Goal: Transaction & Acquisition: Download file/media

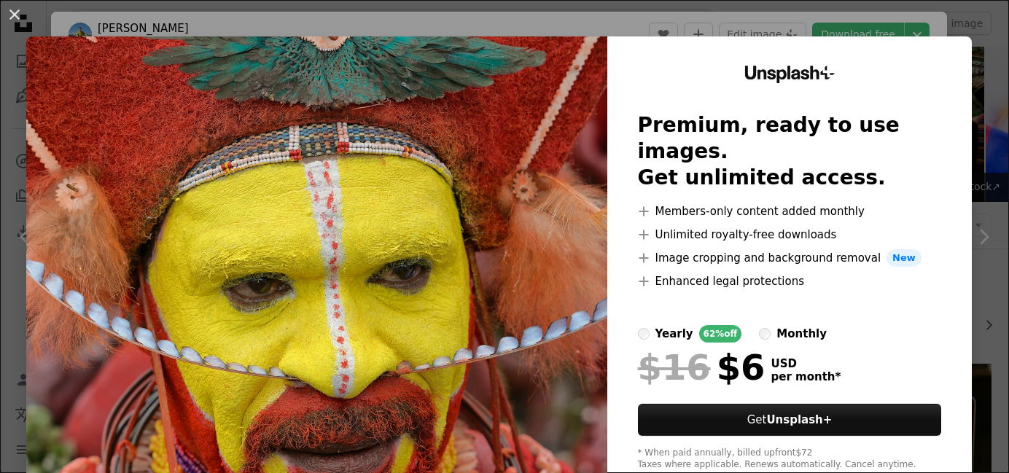
scroll to position [9248, 0]
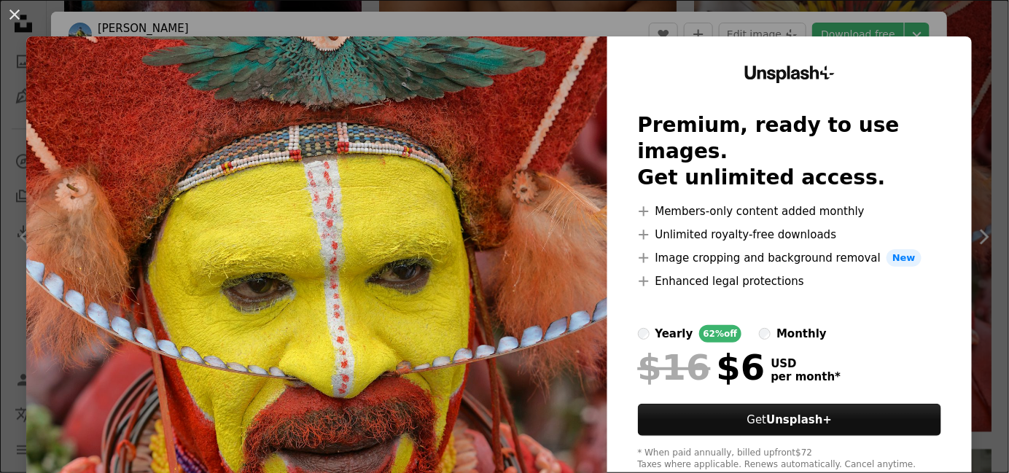
click at [690, 19] on div "An X shape Unsplash+ Premium, ready to use images. Get unlimited access. A plus…" at bounding box center [504, 236] width 1009 height 473
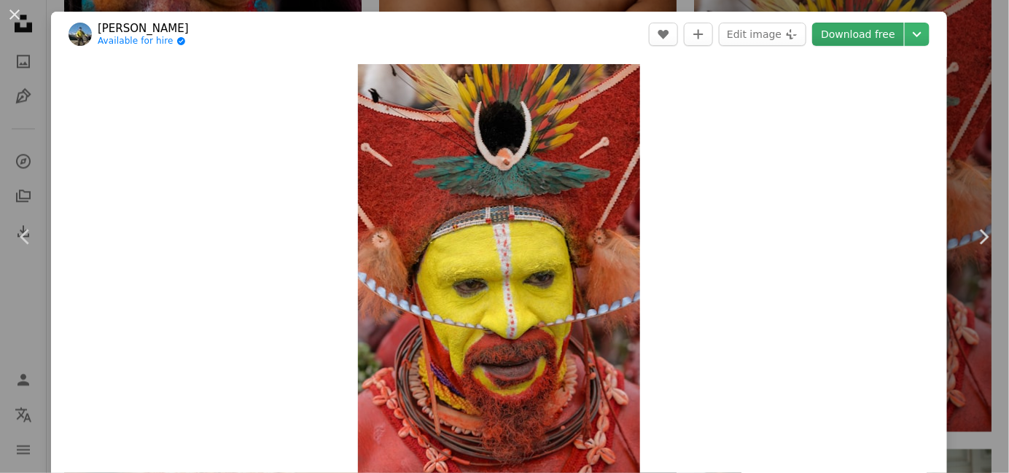
click at [851, 34] on link "Download free" at bounding box center [858, 34] width 92 height 23
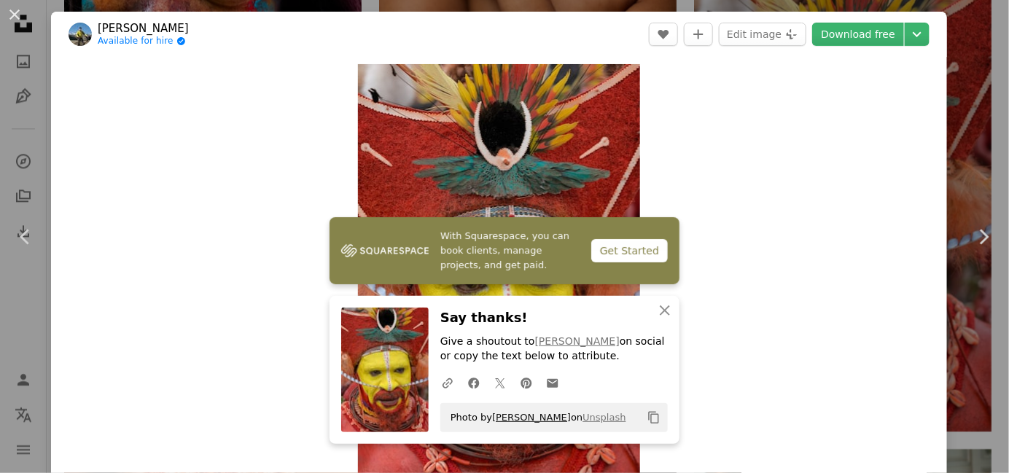
click at [492, 421] on link "[PERSON_NAME]" at bounding box center [531, 417] width 79 height 11
click at [378, 359] on img at bounding box center [385, 370] width 88 height 125
click at [656, 306] on icon "An X shape" at bounding box center [665, 311] width 18 height 18
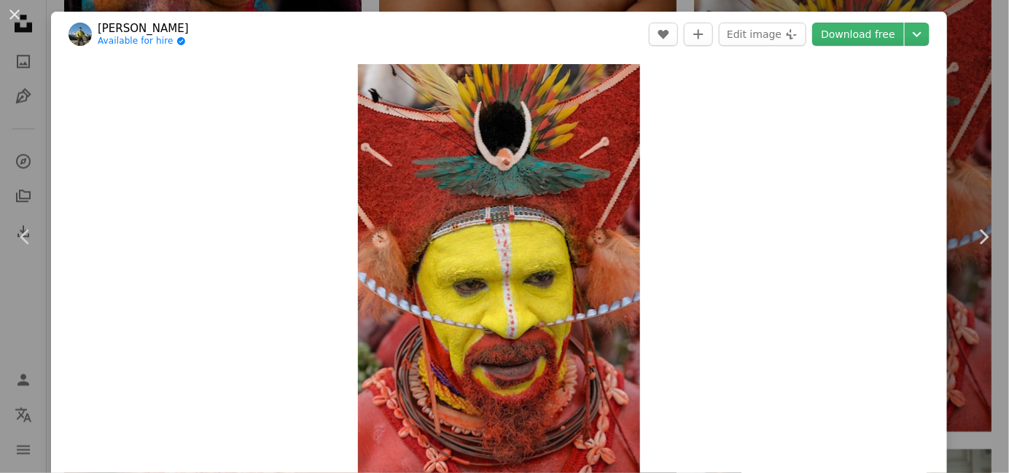
click at [782, 115] on div "Zoom in" at bounding box center [499, 276] width 896 height 438
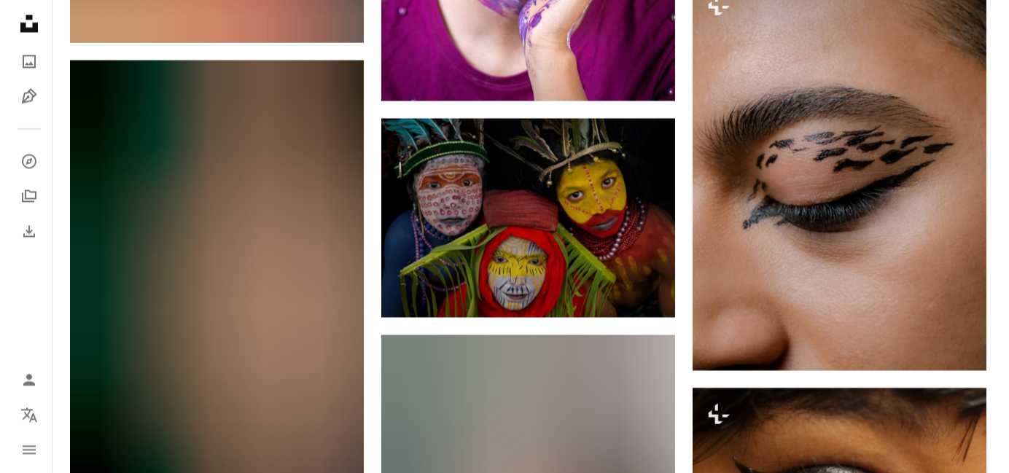
scroll to position [15057, 0]
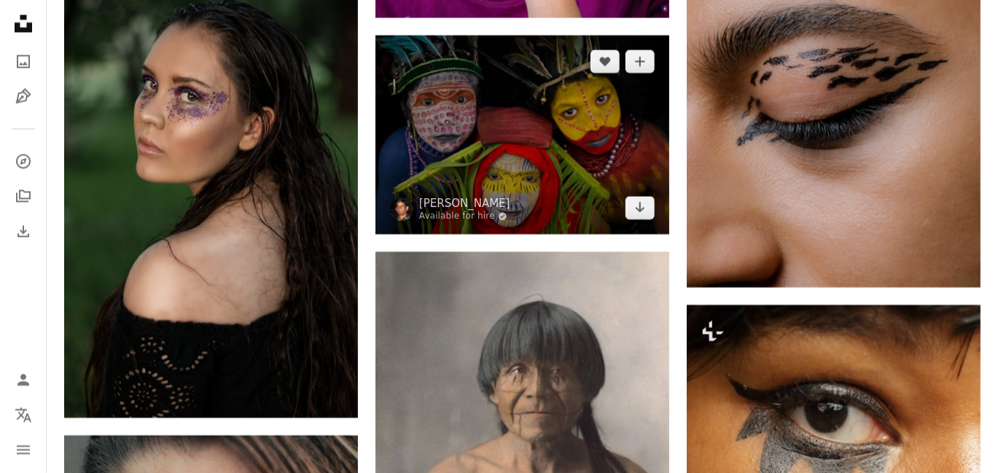
click at [521, 196] on img at bounding box center [523, 134] width 294 height 198
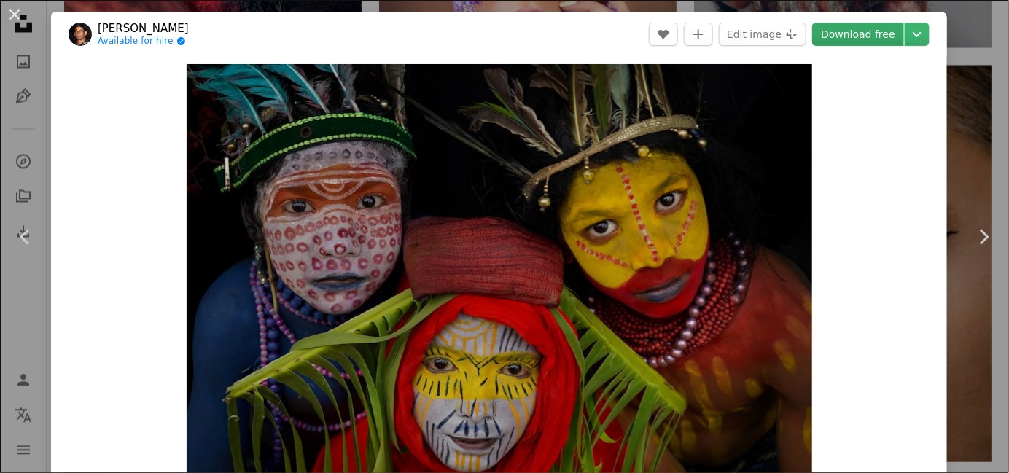
click at [837, 29] on link "Download free" at bounding box center [858, 34] width 92 height 23
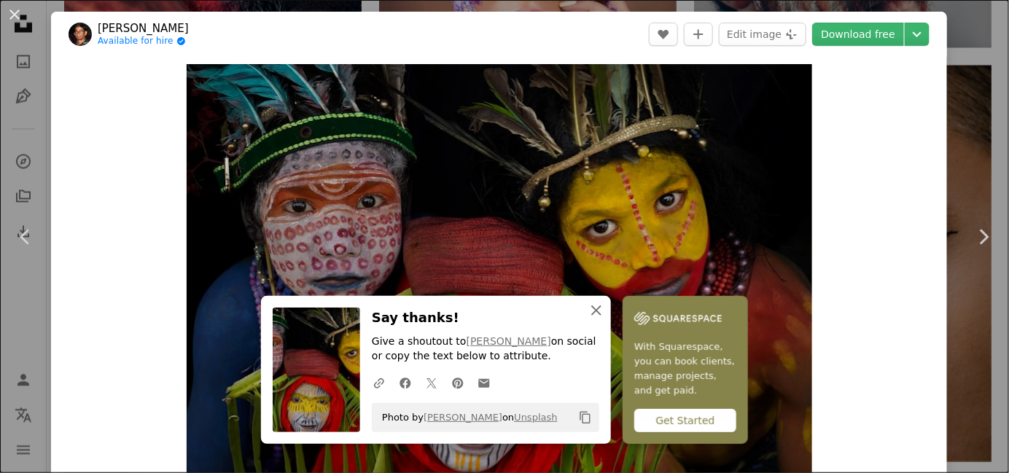
click at [591, 313] on icon "button" at bounding box center [596, 311] width 10 height 10
